Goal: Information Seeking & Learning: Learn about a topic

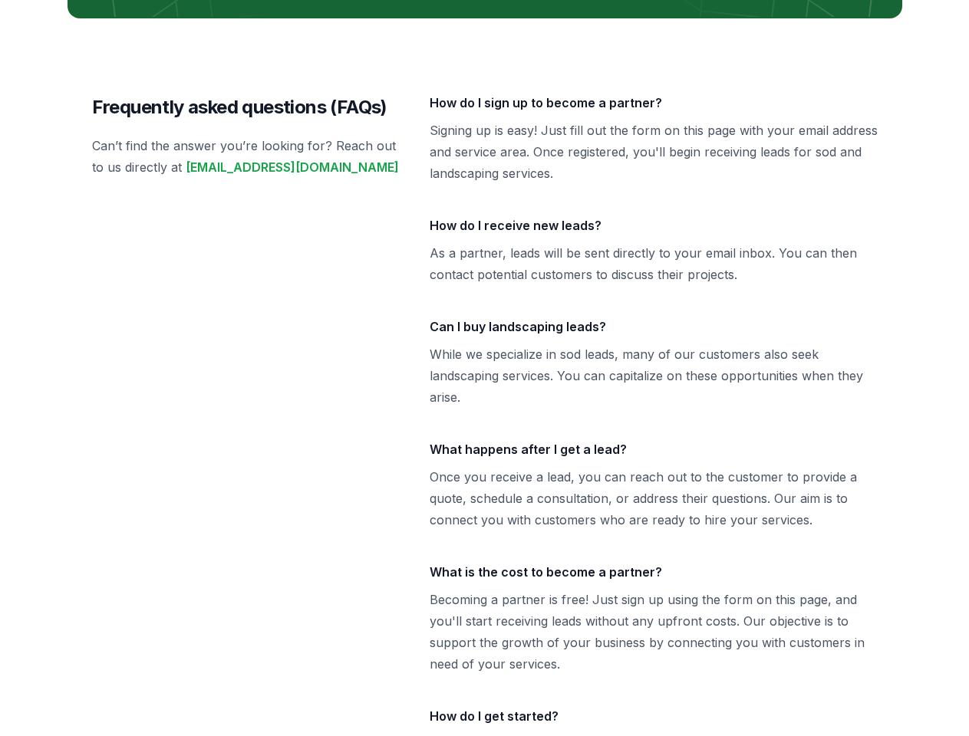
scroll to position [3284, 0]
click at [484, 18] on div "Frequently asked questions (FAQs) Can’t find the answer you’re looking for? Rea…" at bounding box center [484, 455] width 834 height 874
click at [484, 368] on p "While we specialize in sod leads, many of our customers also seek landscaping s…" at bounding box center [653, 376] width 448 height 64
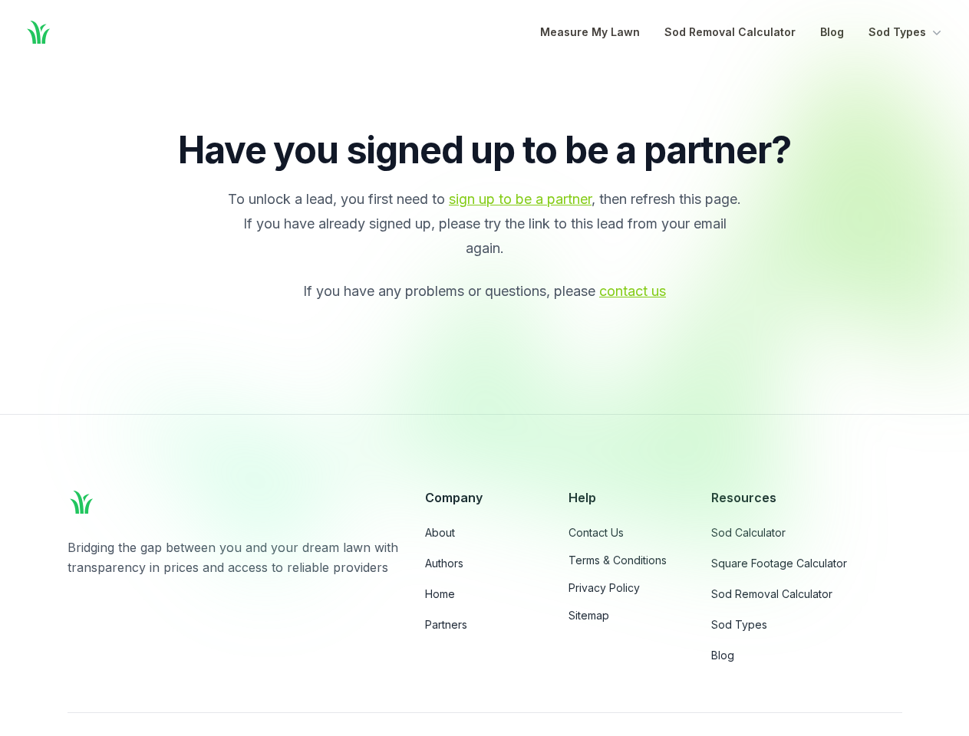
click at [484, 368] on div at bounding box center [553, 315] width 886 height 520
click at [906, 32] on button "Sod Types" at bounding box center [906, 32] width 76 height 18
